Goal: Find specific page/section

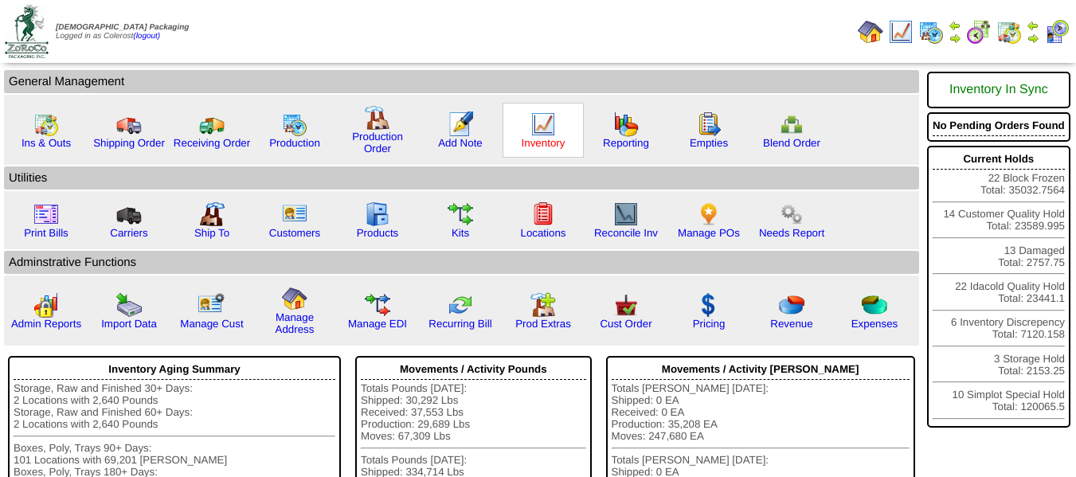
click at [539, 147] on link "Inventory" at bounding box center [544, 143] width 44 height 12
click at [1035, 43] on img at bounding box center [1033, 38] width 13 height 13
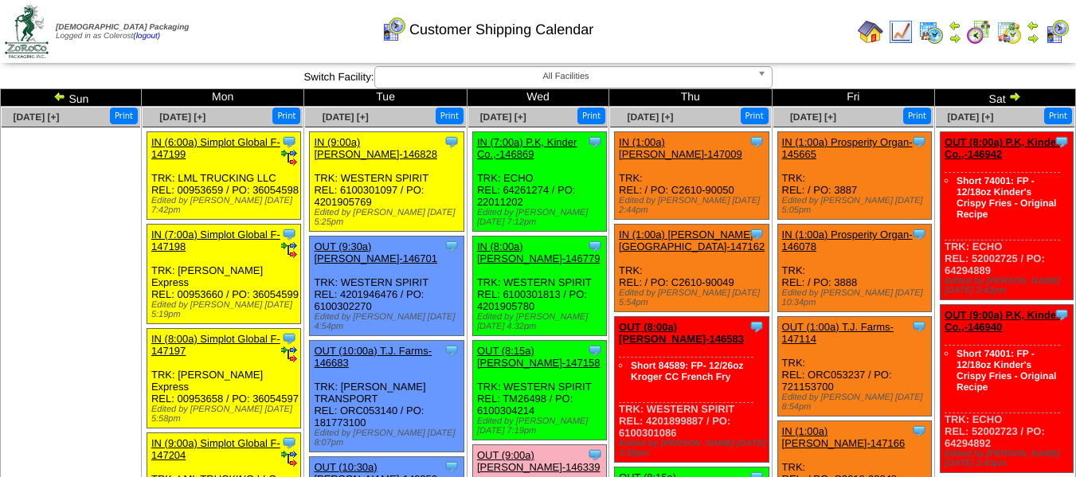
click at [933, 31] on img at bounding box center [930, 31] width 25 height 25
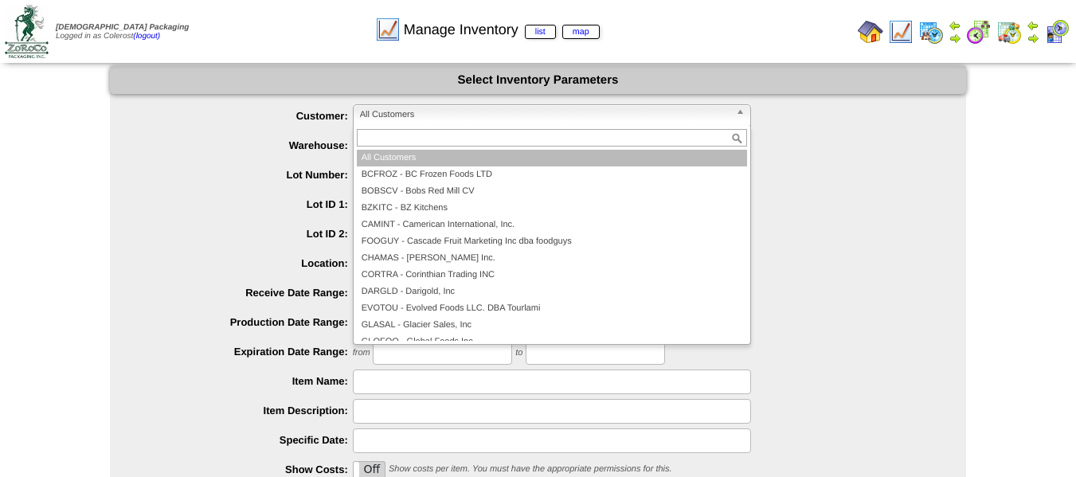
click at [431, 116] on span "All Customers" at bounding box center [545, 114] width 370 height 19
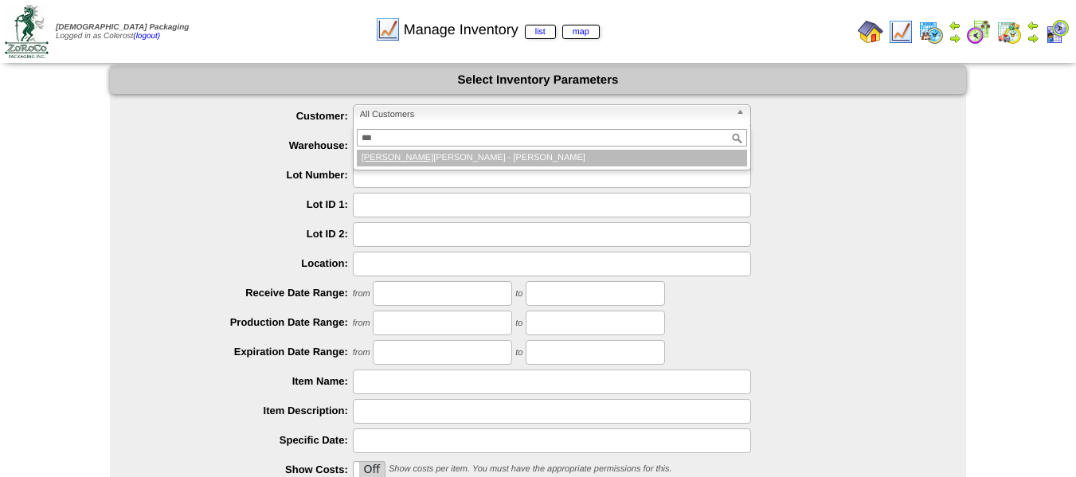
type input "****"
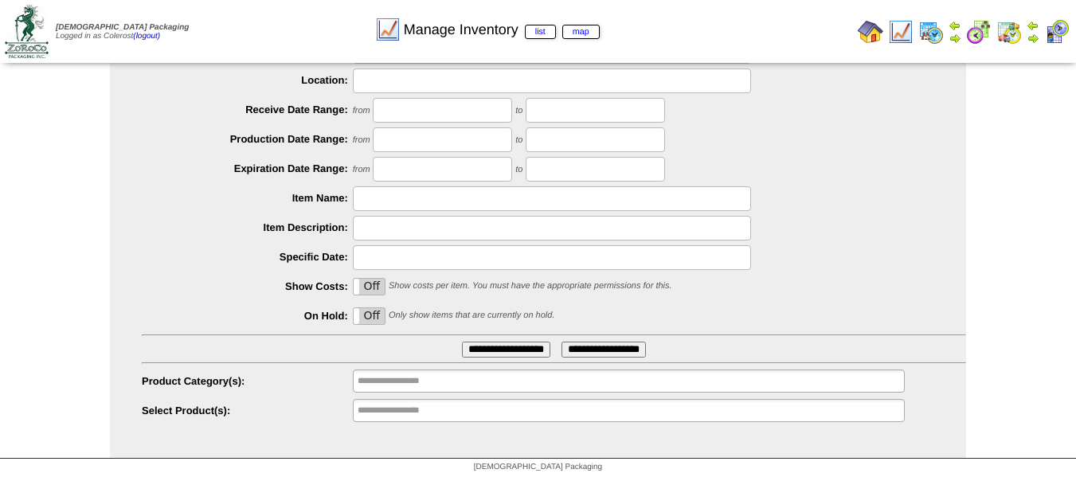
scroll to position [187, 0]
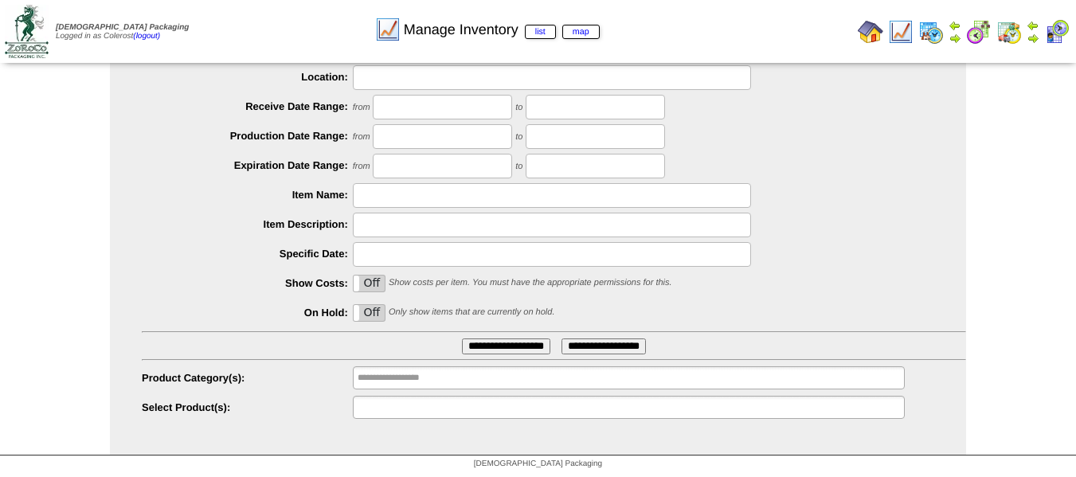
click at [374, 402] on input "text" at bounding box center [409, 407] width 102 height 20
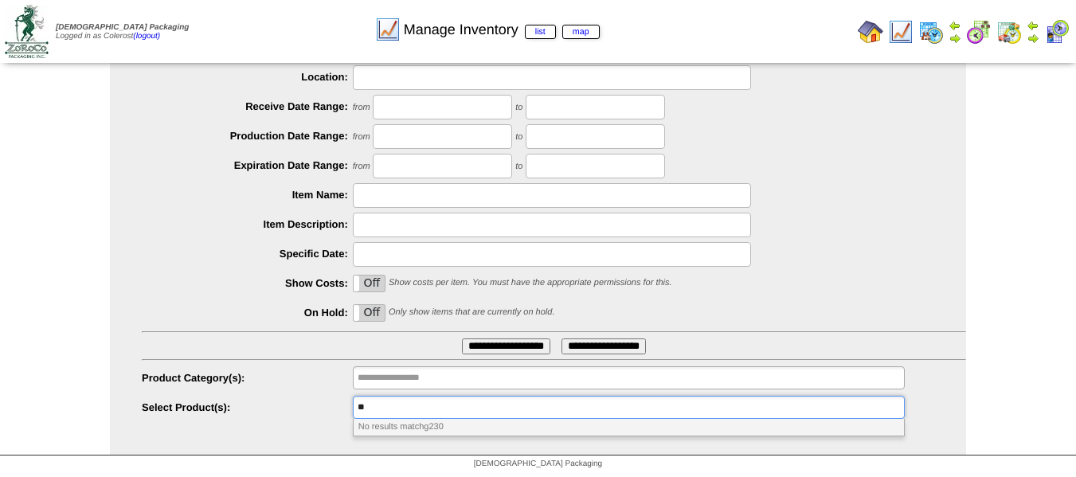
type input "*"
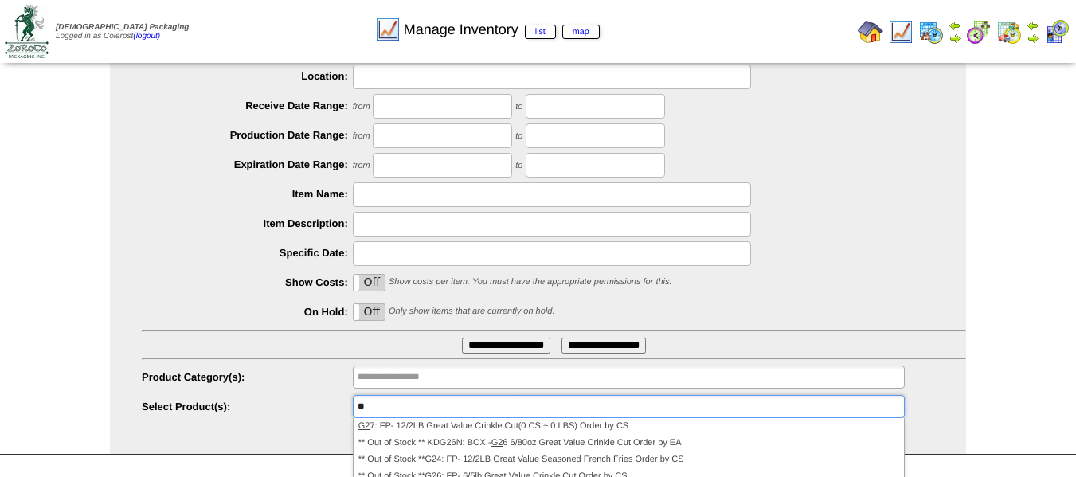
type input "**********"
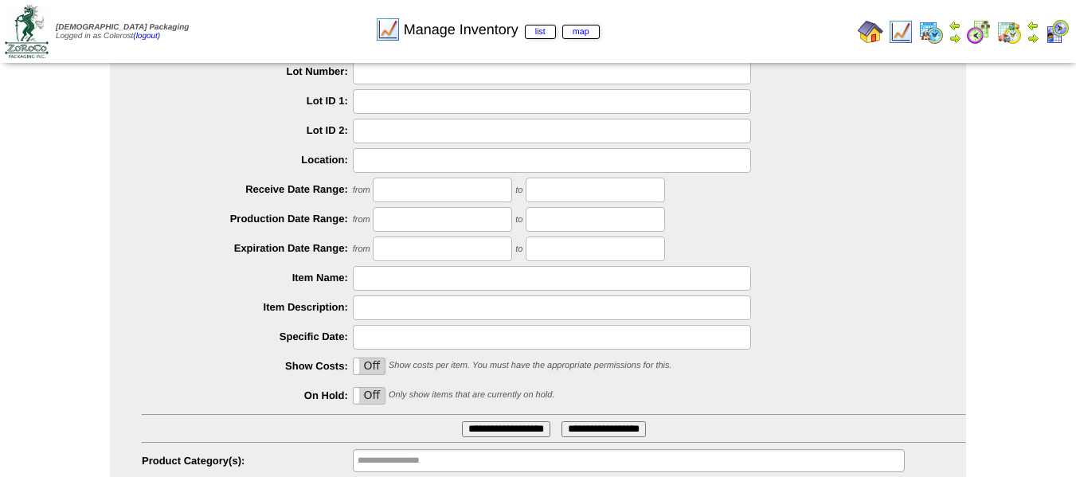
scroll to position [0, 0]
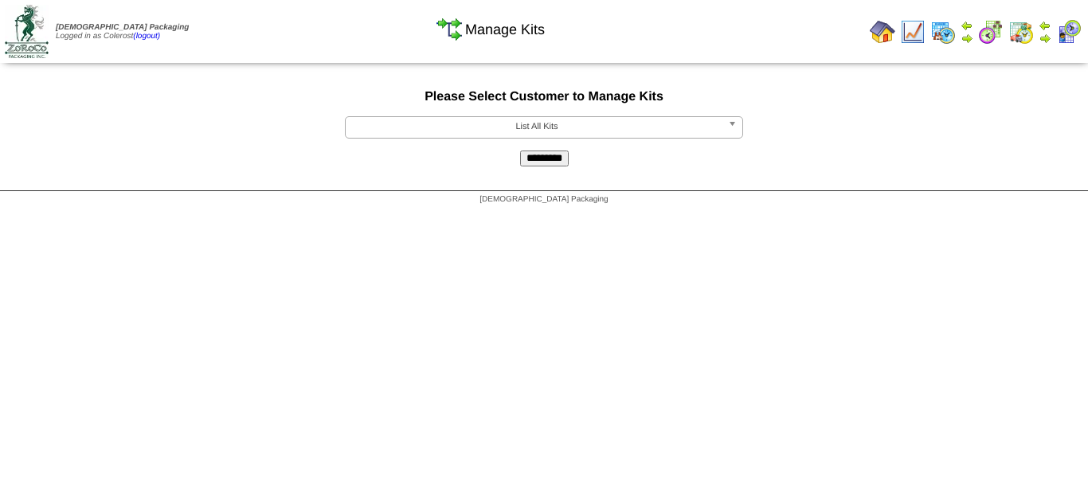
click at [476, 131] on span "List All Kits" at bounding box center [537, 126] width 370 height 19
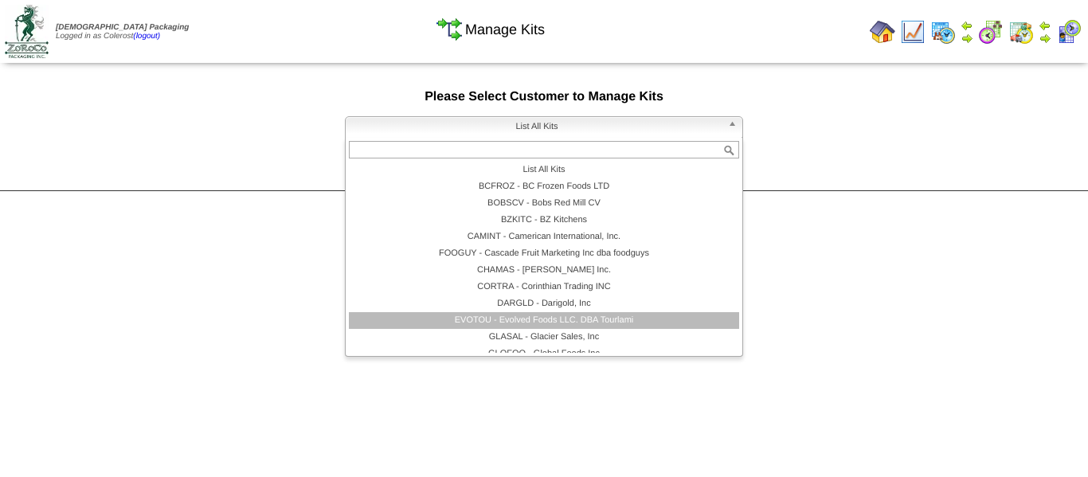
scroll to position [80, 0]
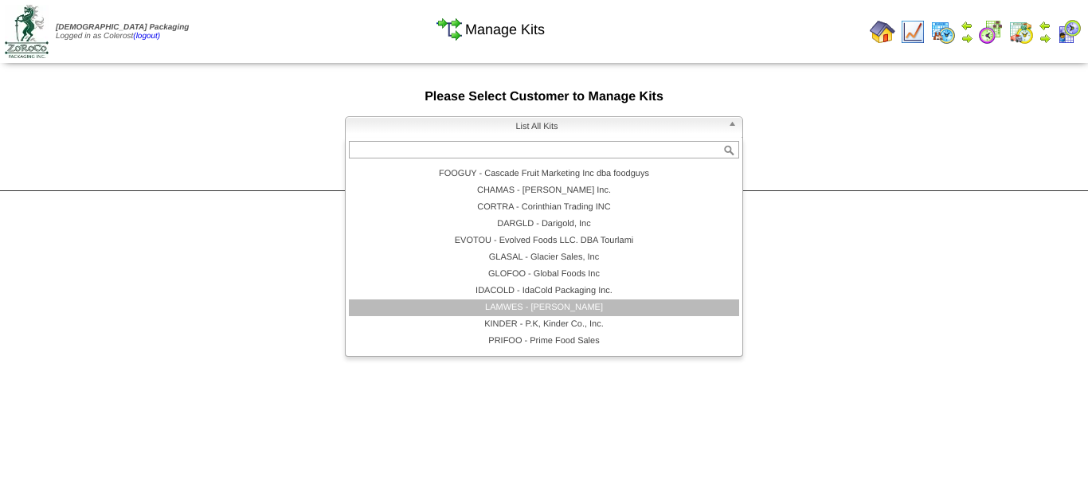
click at [505, 307] on li "LAMWES - [PERSON_NAME]" at bounding box center [544, 307] width 390 height 17
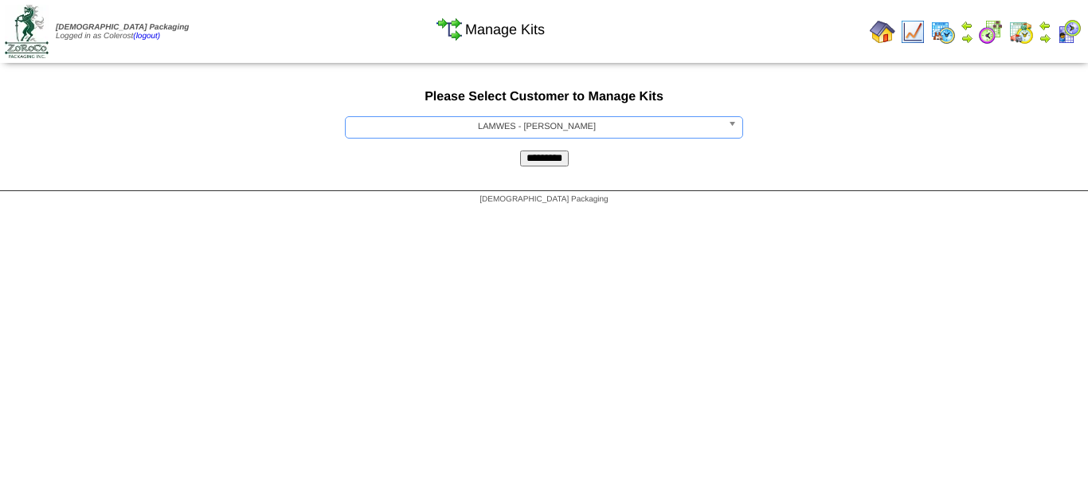
click at [541, 158] on input "*********" at bounding box center [544, 159] width 49 height 16
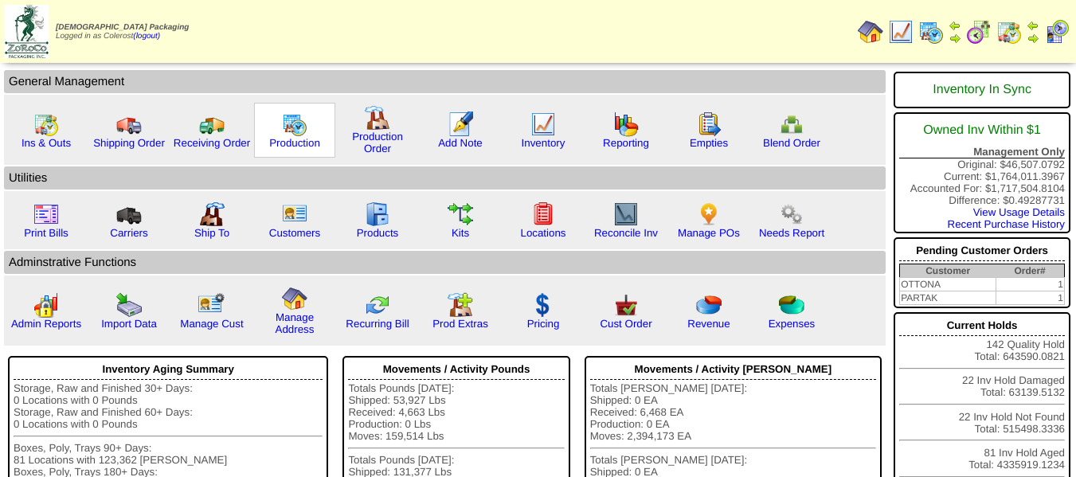
click at [301, 135] on img at bounding box center [294, 124] width 25 height 25
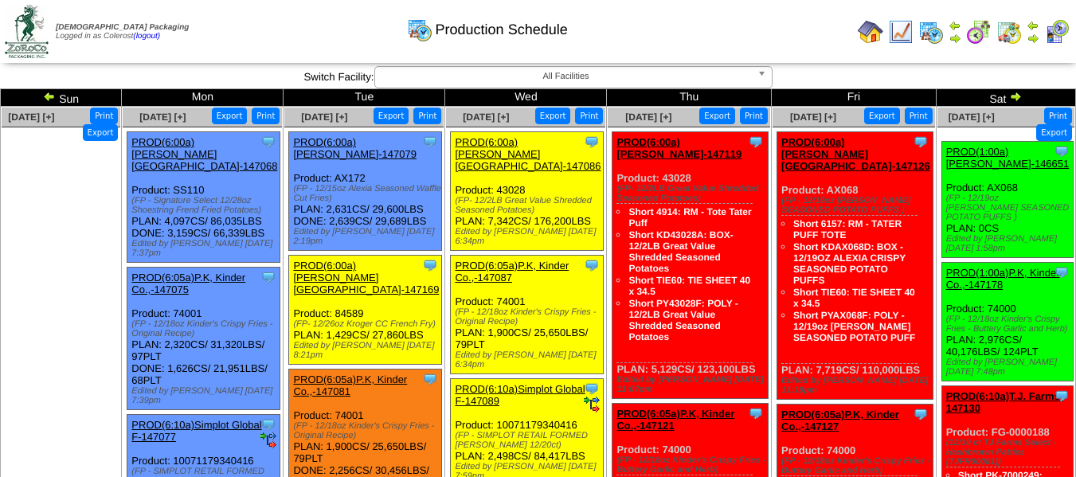
click at [56, 100] on img at bounding box center [49, 96] width 13 height 13
